Goal: Check status: Check status

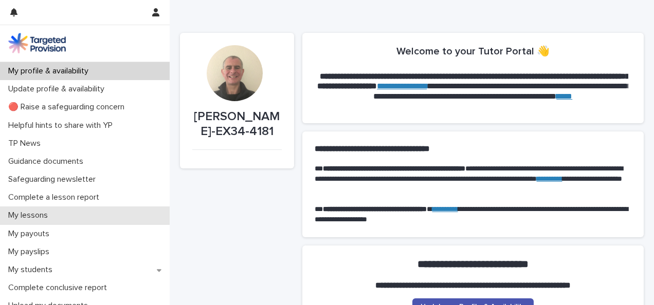
click at [42, 213] on p "My lessons" at bounding box center [30, 216] width 52 height 10
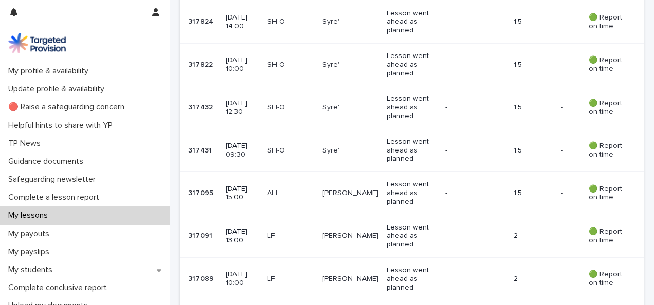
scroll to position [578, 0]
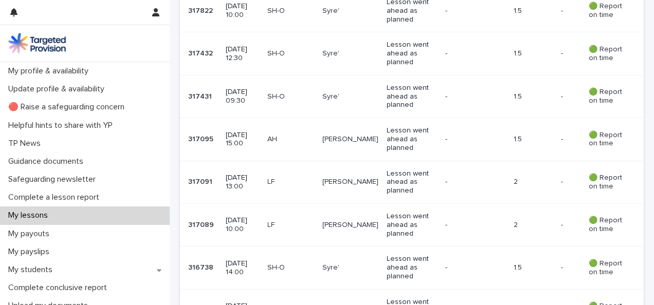
click at [257, 217] on p "[DATE] 10:00" at bounding box center [242, 224] width 33 height 17
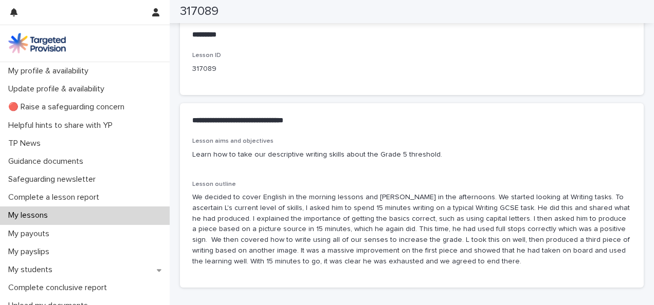
scroll to position [517, 0]
click at [40, 214] on p "My lessons" at bounding box center [30, 216] width 52 height 10
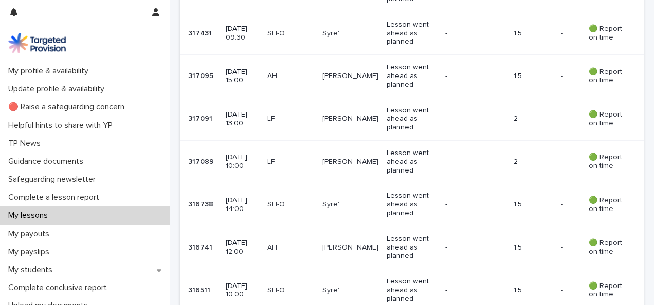
scroll to position [642, 0]
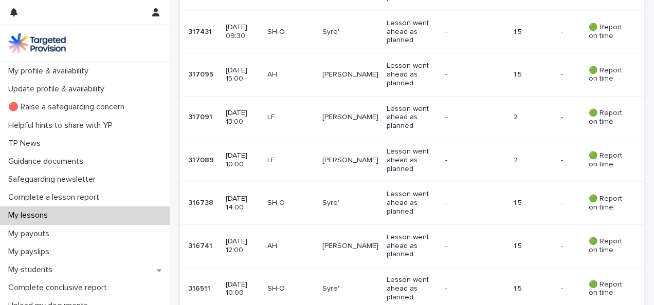
click at [251, 111] on p "[DATE] 13:00" at bounding box center [242, 117] width 33 height 17
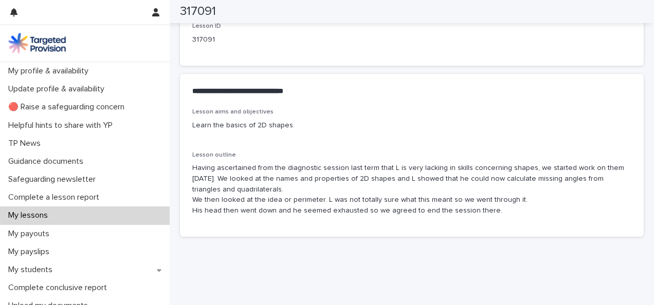
scroll to position [546, 0]
